Goal: Information Seeking & Learning: Learn about a topic

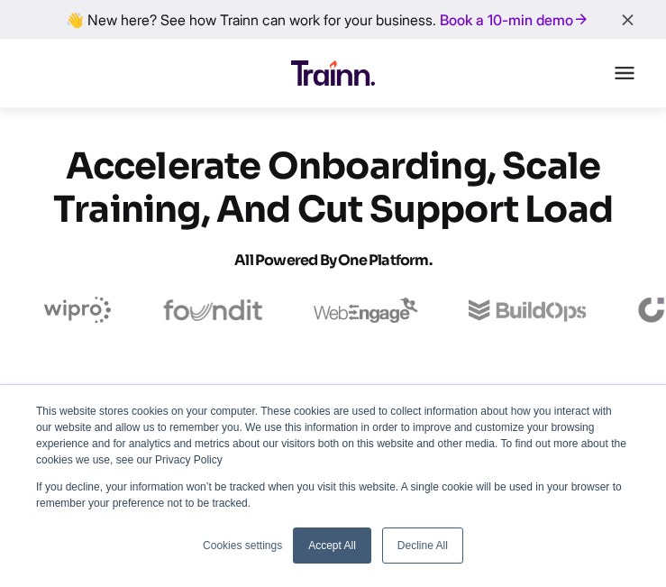
scroll to position [264, 0]
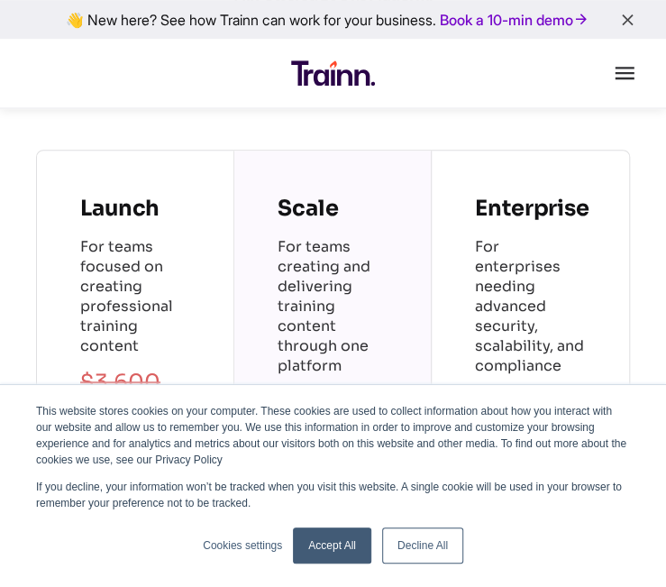
click at [347, 542] on link "Accept All" at bounding box center [332, 545] width 78 height 36
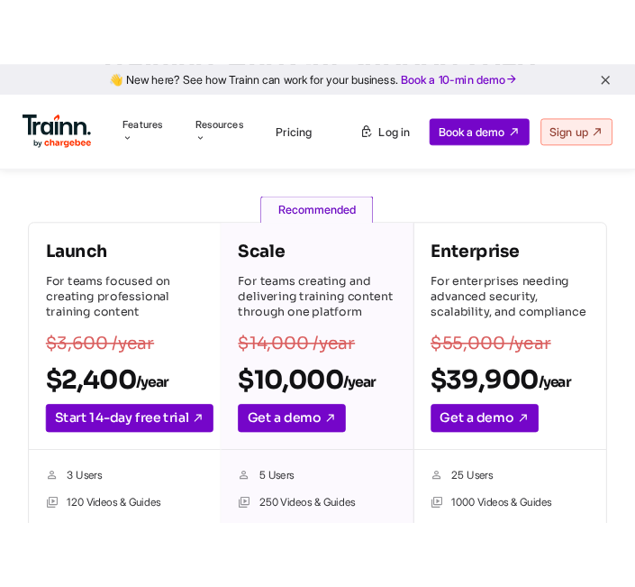
scroll to position [237, 0]
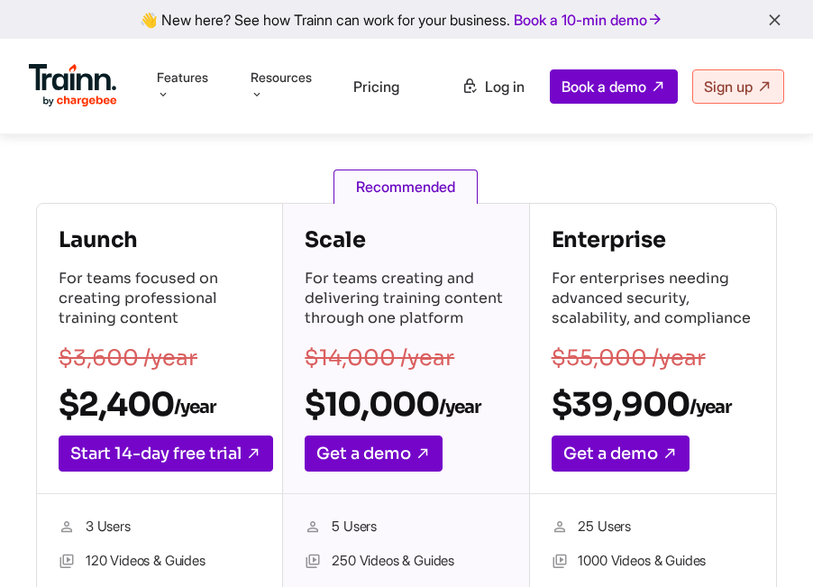
drag, startPoint x: 67, startPoint y: 280, endPoint x: 173, endPoint y: 315, distance: 111.7
click at [173, 315] on p "For teams focused on creating professional training content" at bounding box center [160, 300] width 202 height 63
click at [168, 313] on p "For teams focused on creating professional training content" at bounding box center [160, 300] width 202 height 63
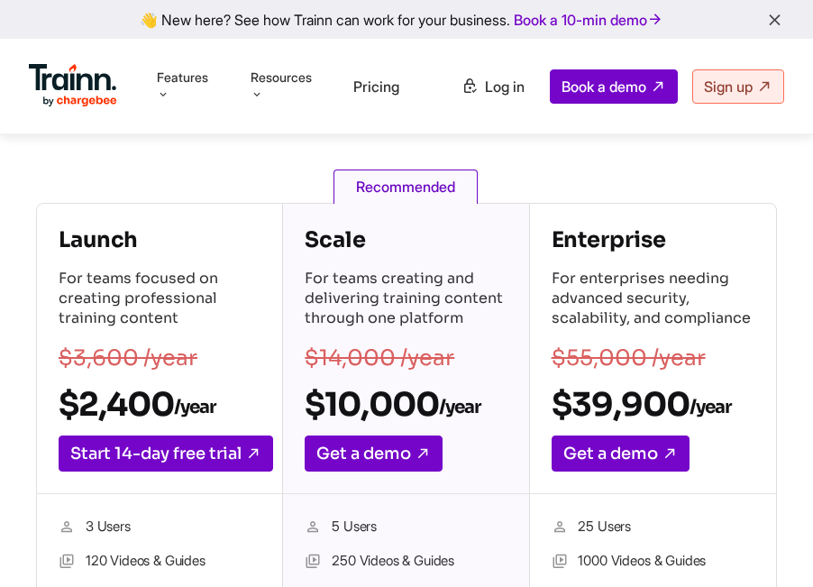
click at [497, 358] on p "$14,000 /year" at bounding box center [406, 359] width 202 height 22
